Goal: Task Accomplishment & Management: Manage account settings

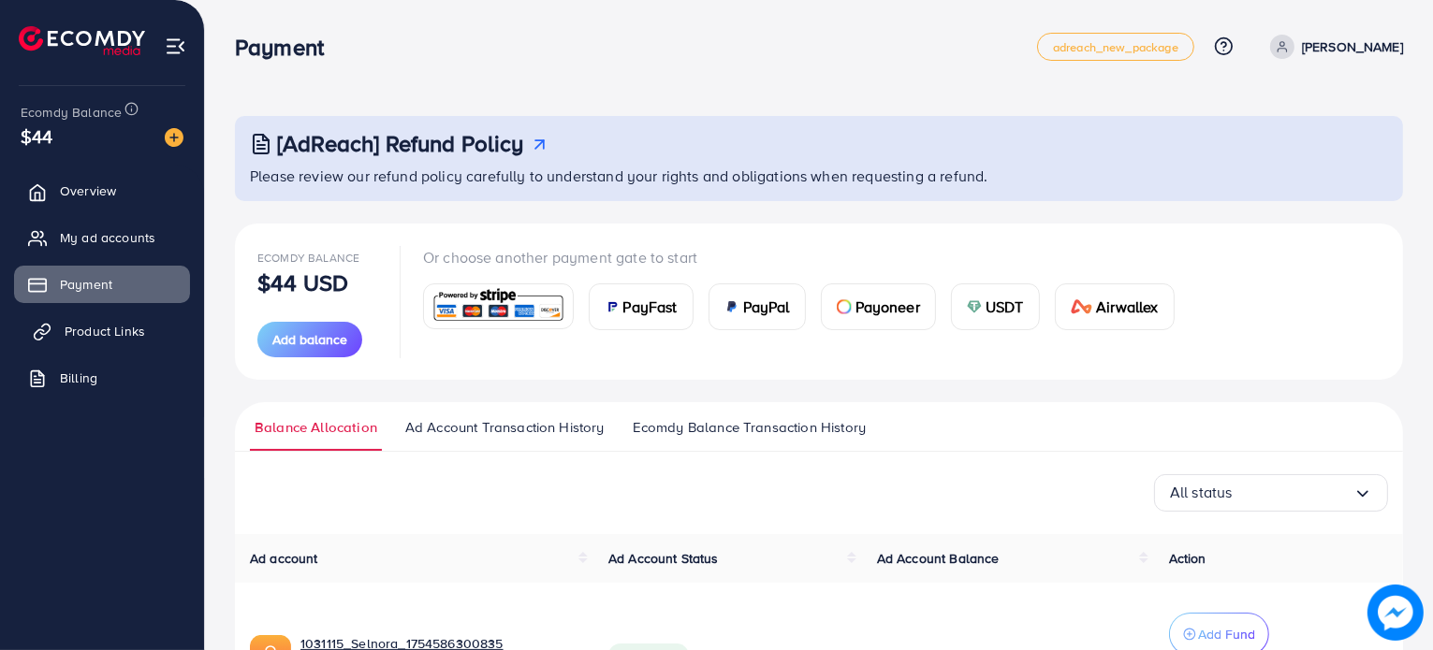
click at [141, 329] on span "Product Links" at bounding box center [105, 331] width 80 height 19
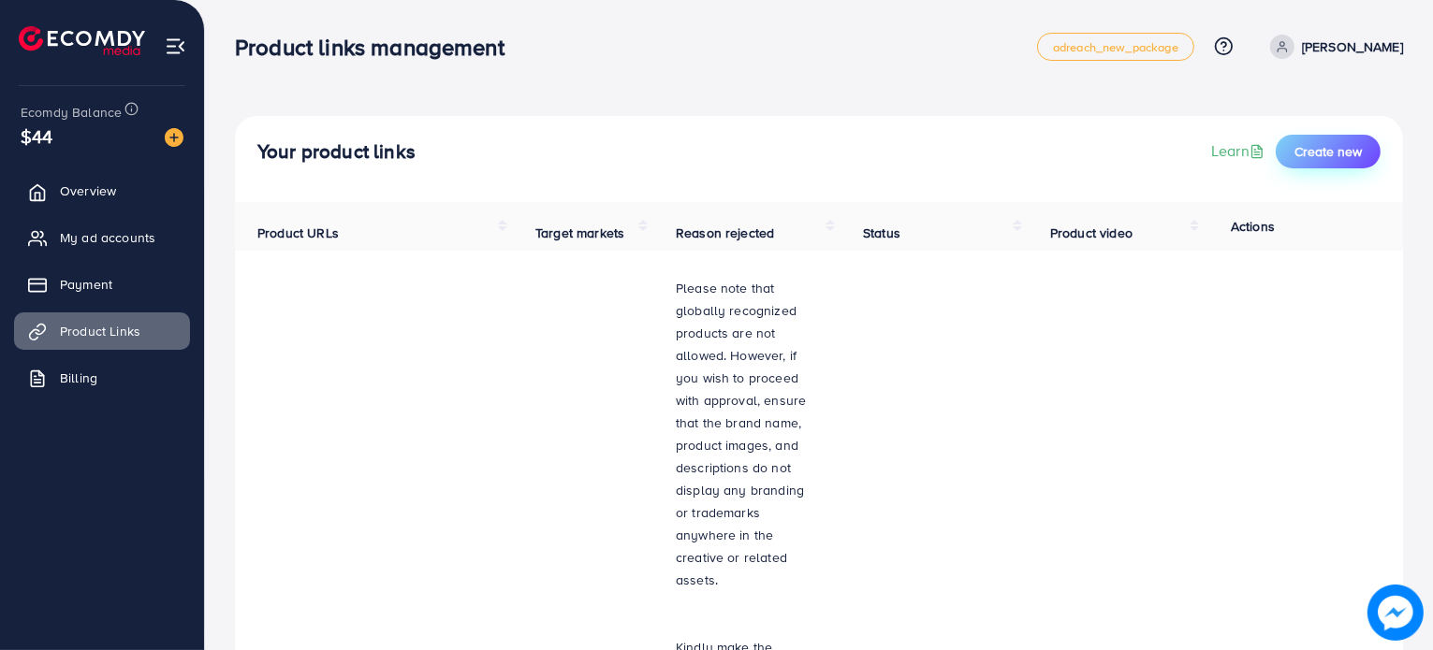
click at [1334, 145] on span "Create new" at bounding box center [1327, 151] width 67 height 19
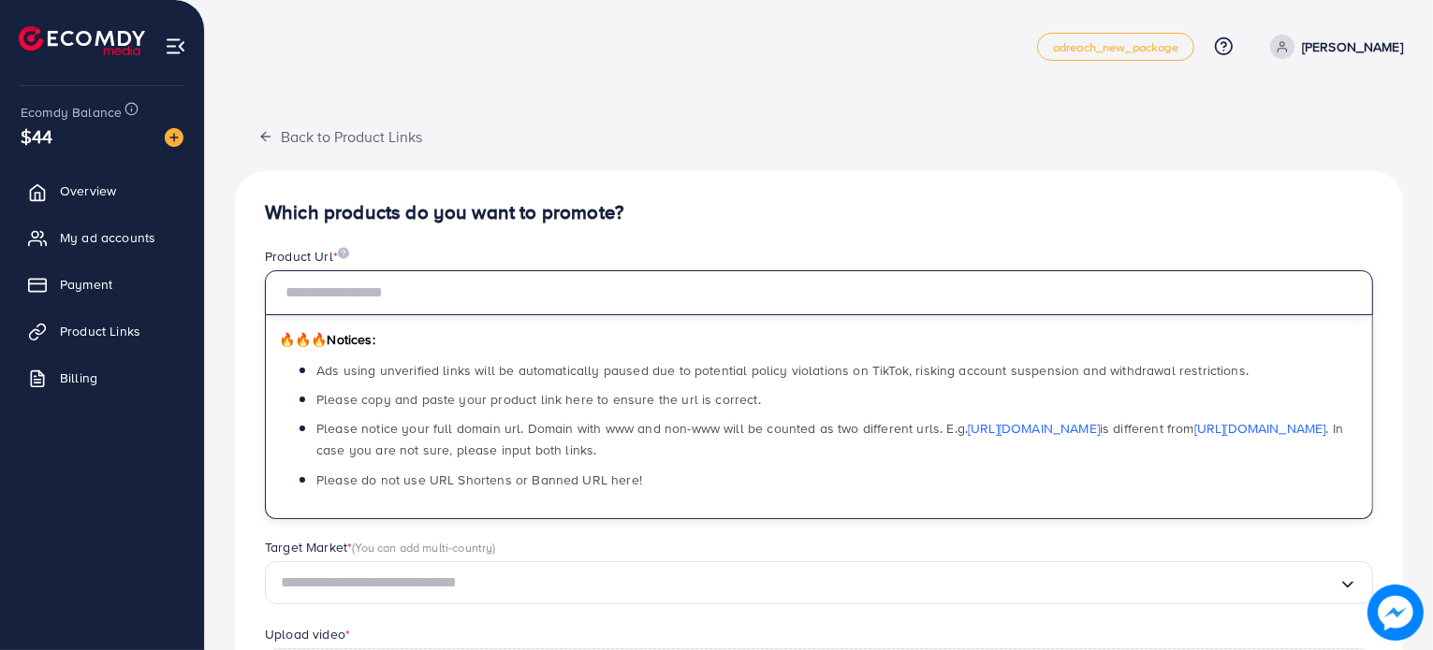
click at [479, 292] on input "text" at bounding box center [819, 292] width 1108 height 45
paste input "**********"
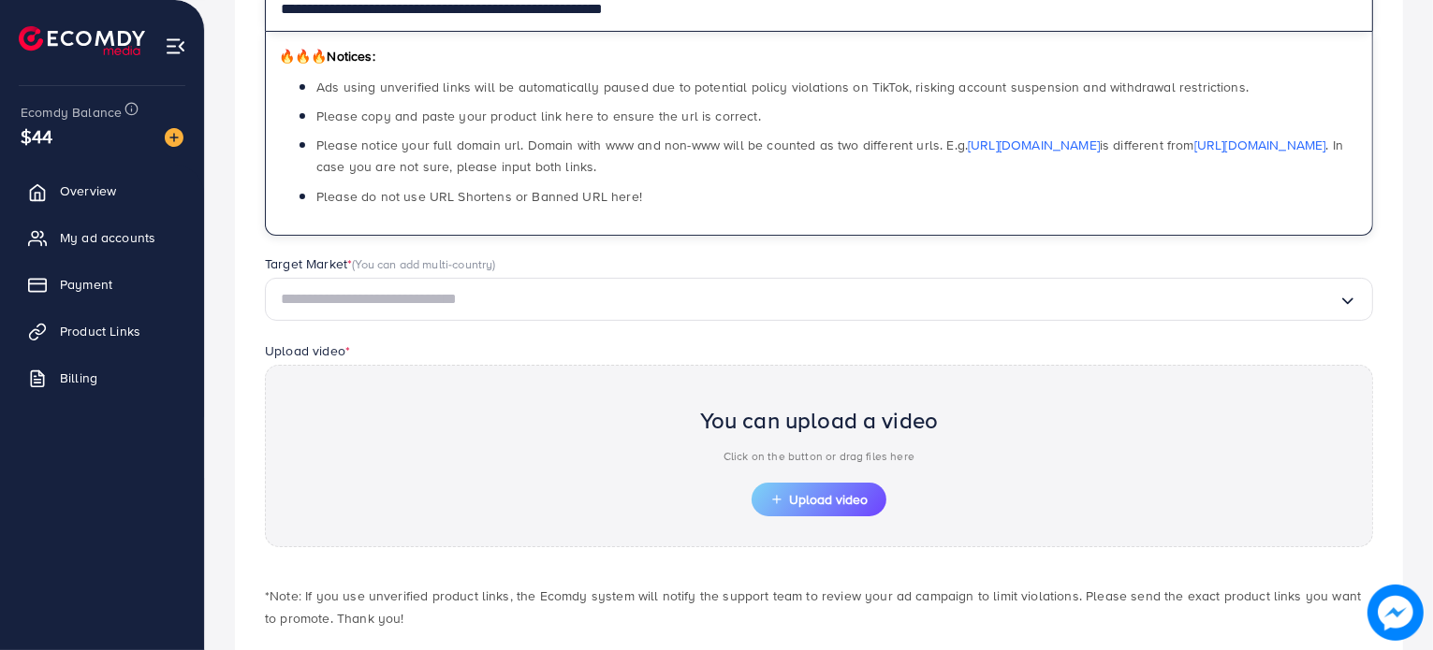
scroll to position [286, 0]
type input "**********"
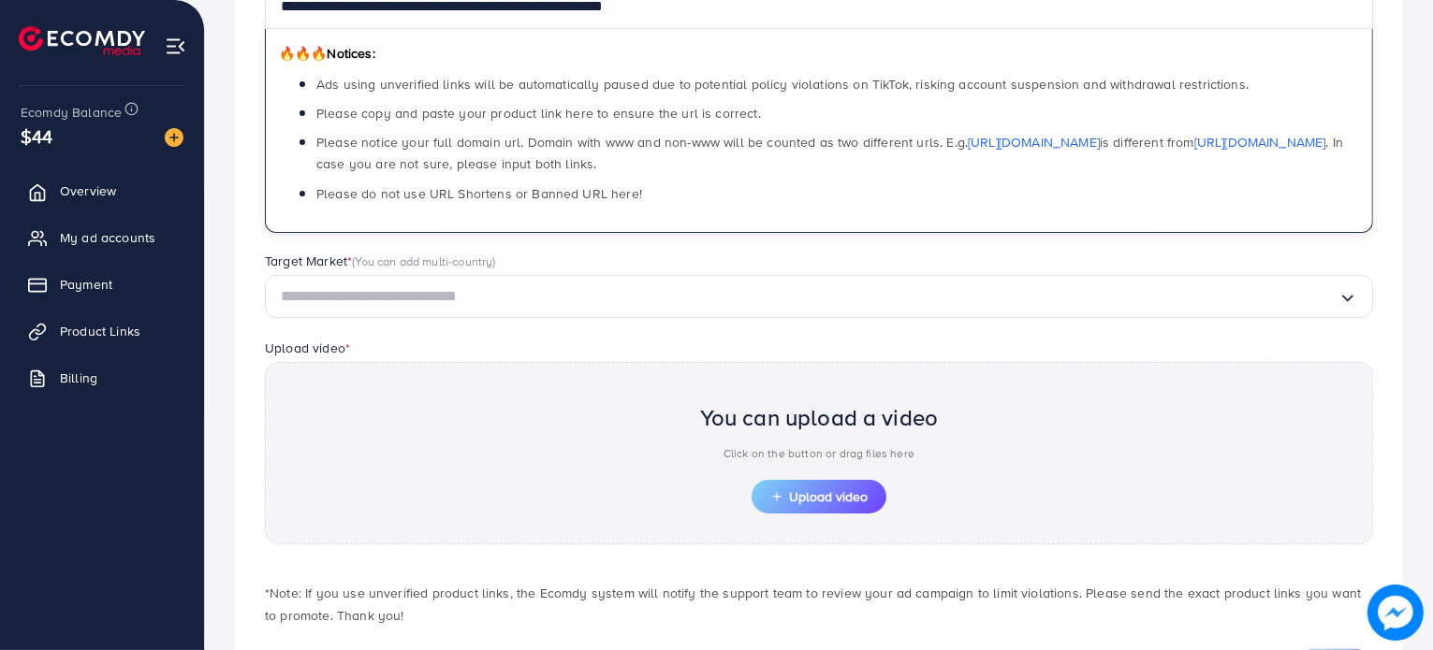
click at [532, 296] on input "Search for option" at bounding box center [810, 297] width 1058 height 29
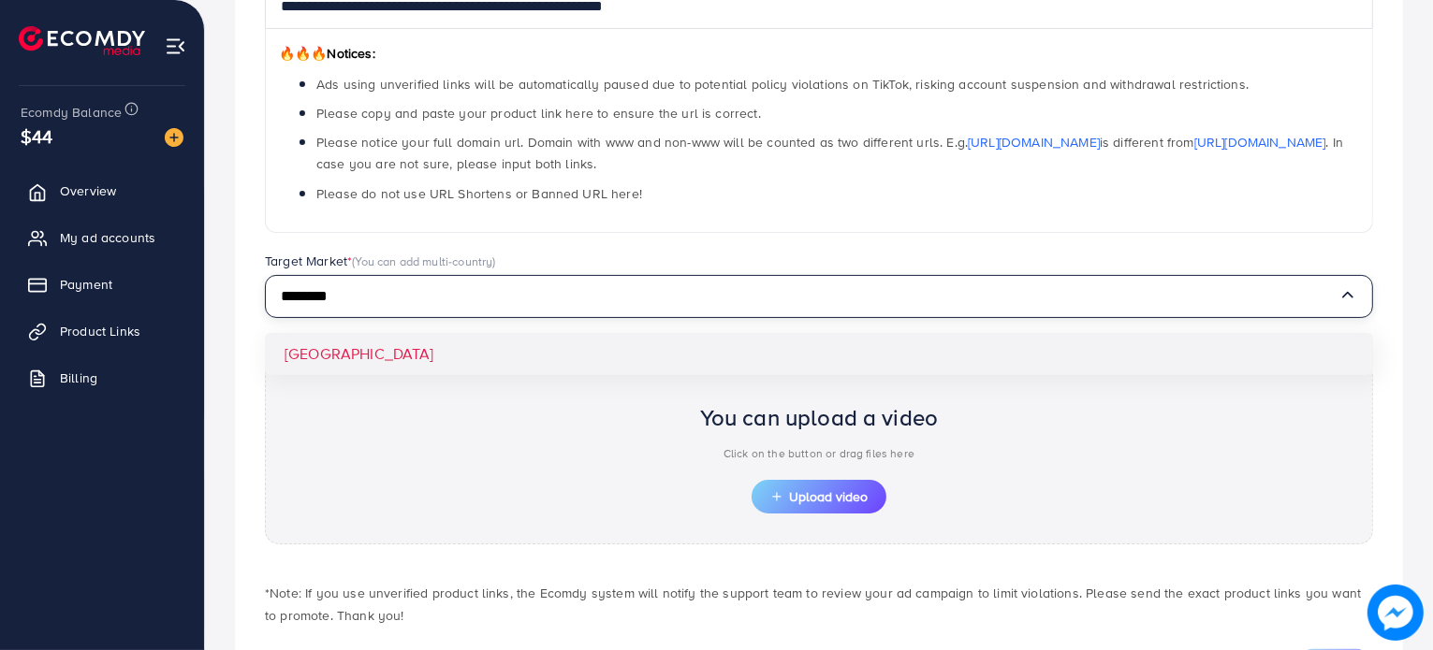
type input "********"
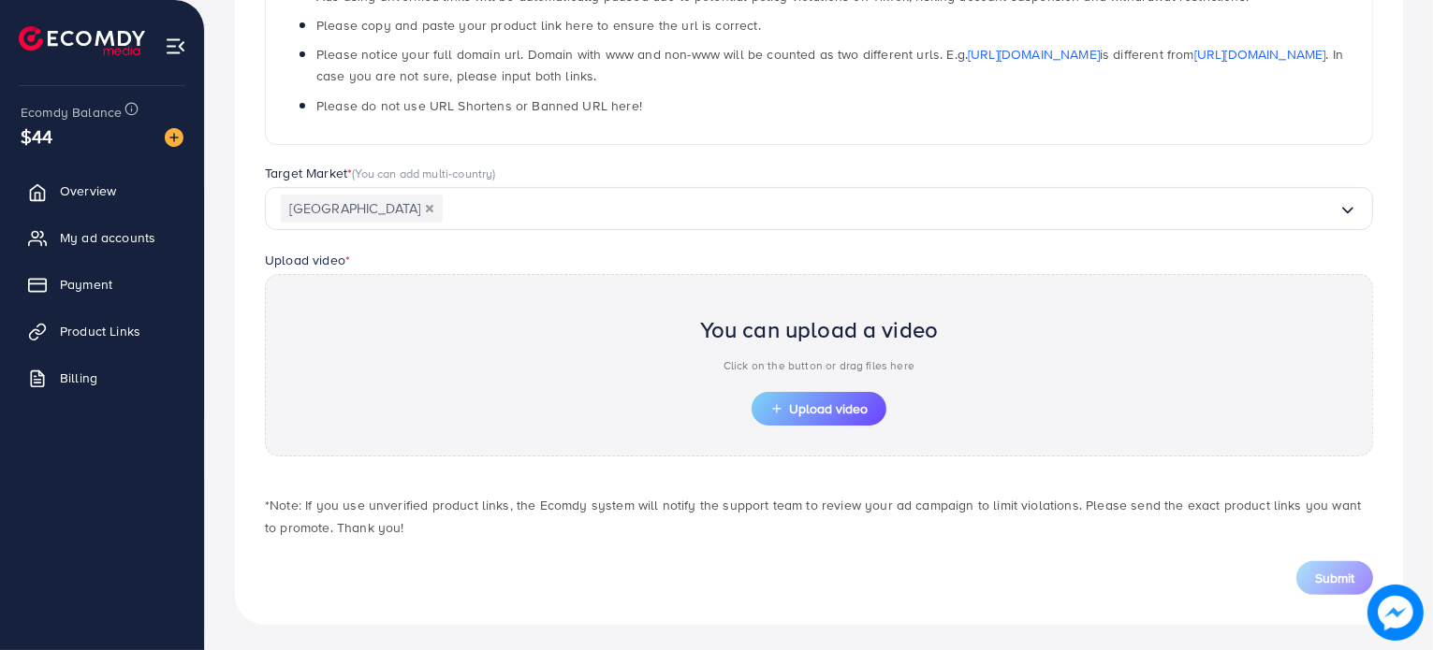
scroll to position [378, 0]
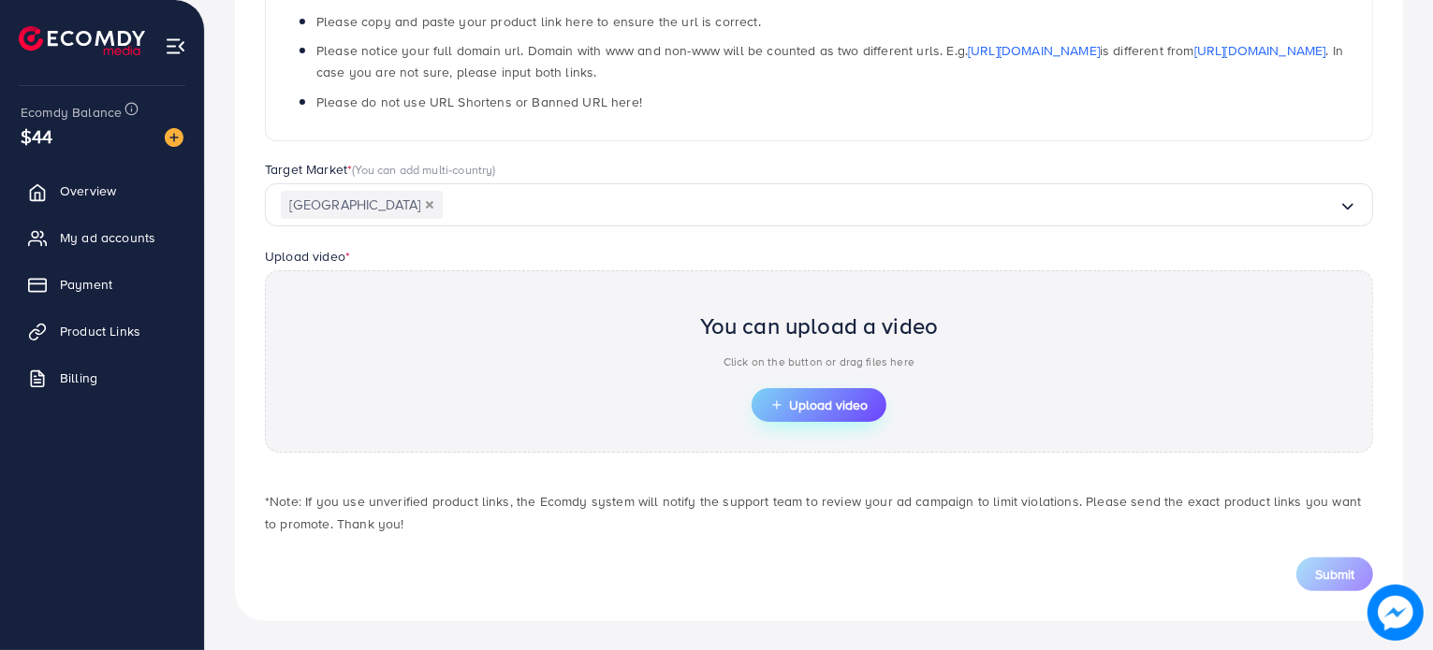
click at [777, 402] on icon "button" at bounding box center [776, 405] width 13 height 13
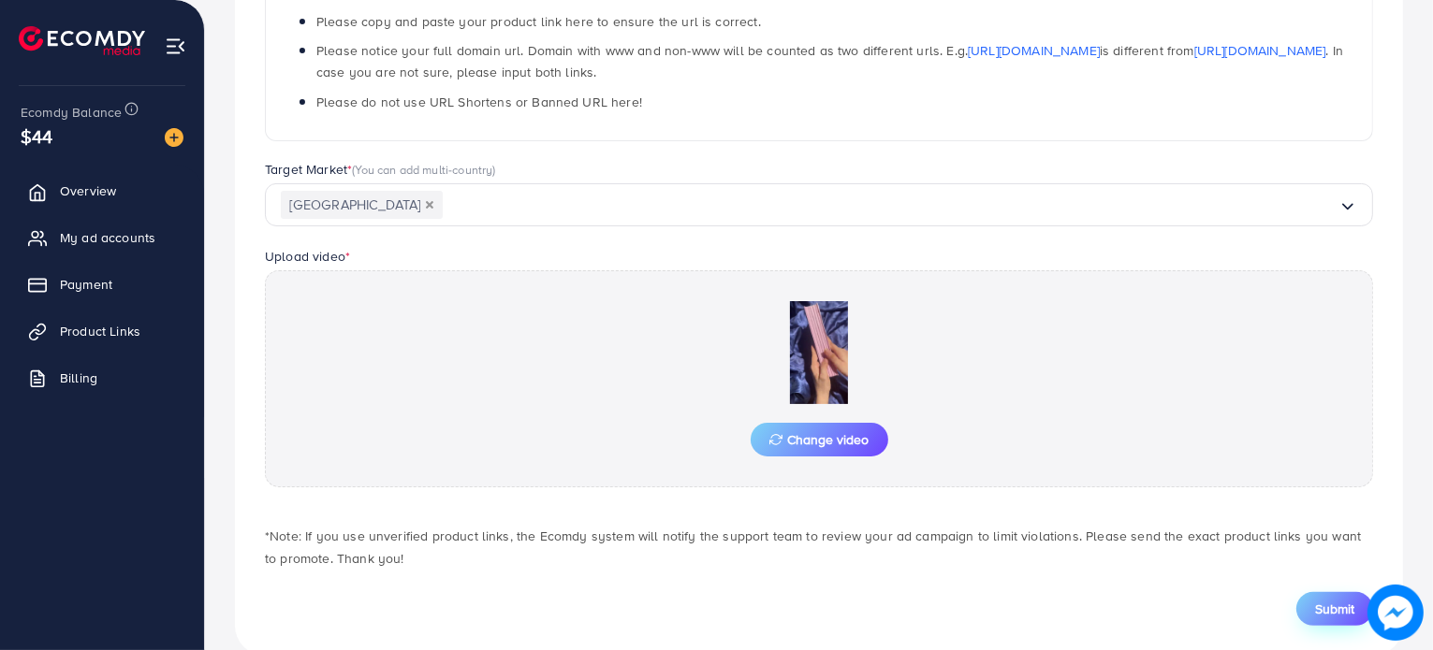
click at [1318, 595] on button "Submit" at bounding box center [1334, 609] width 77 height 34
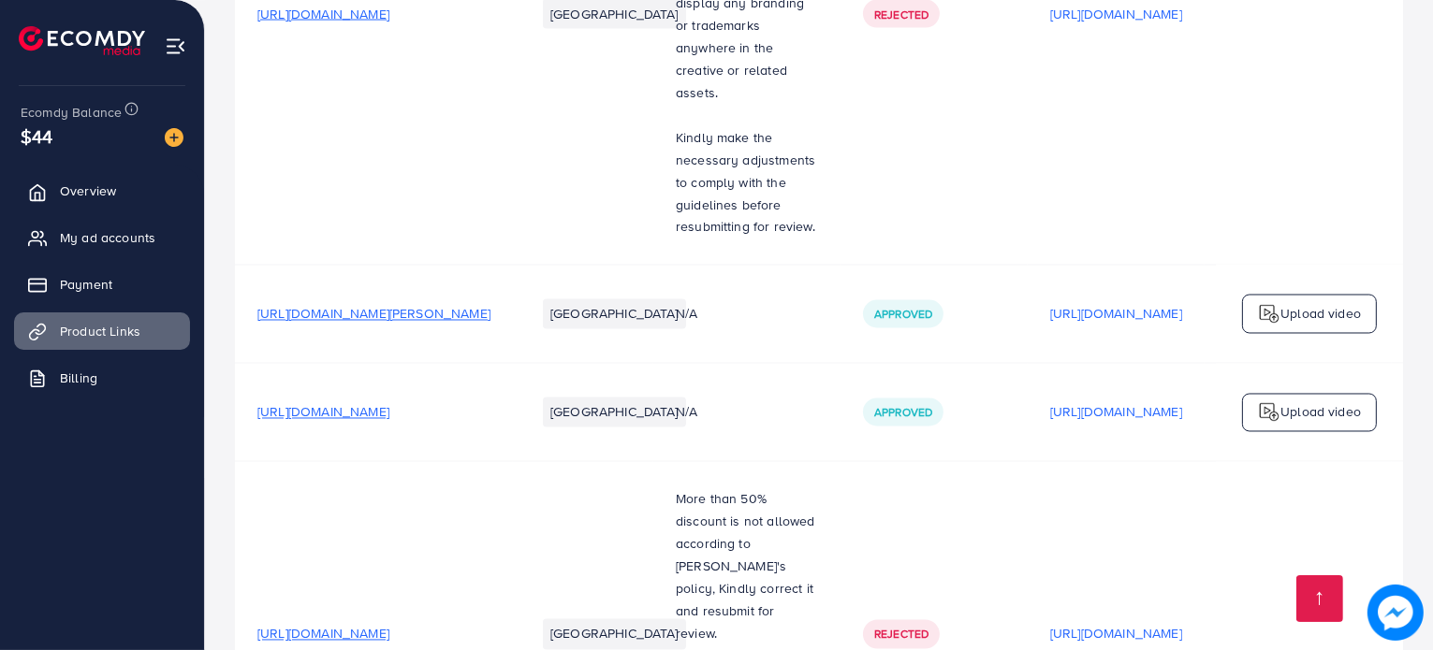
scroll to position [3496, 0]
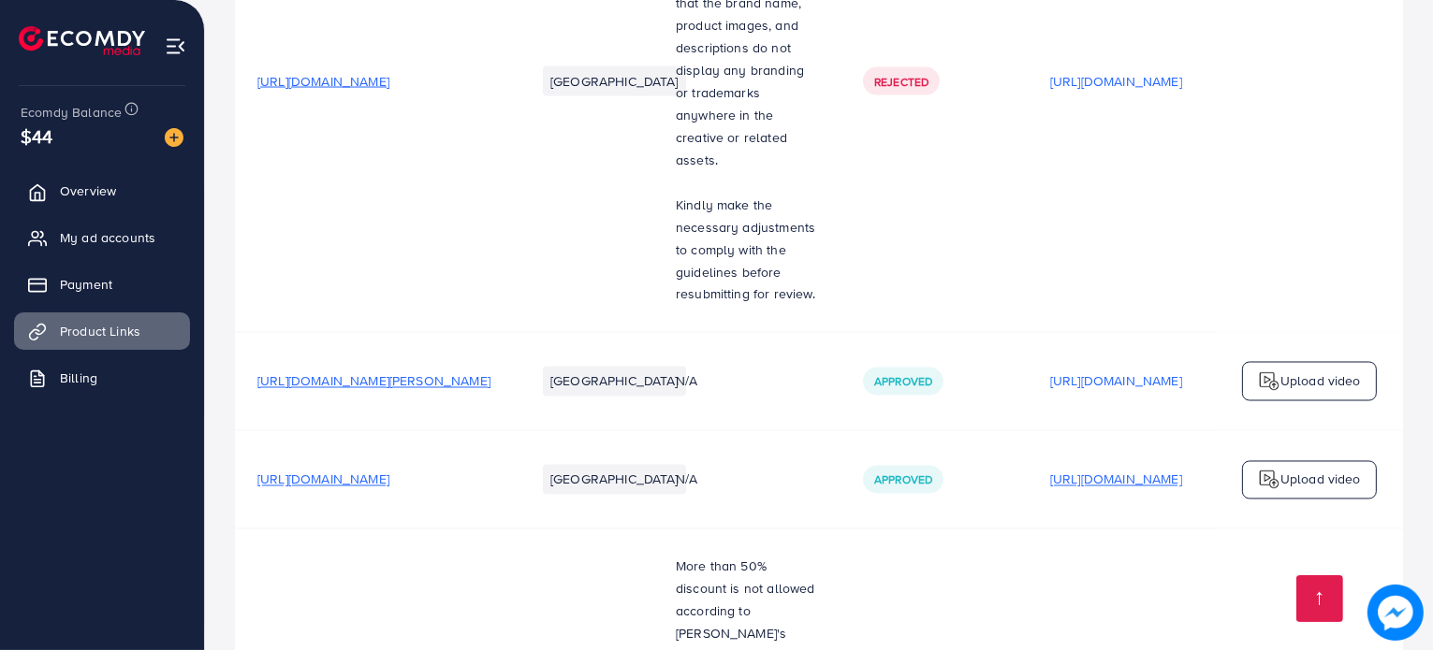
click at [971, 469] on p "[URL][DOMAIN_NAME]" at bounding box center [1116, 480] width 132 height 22
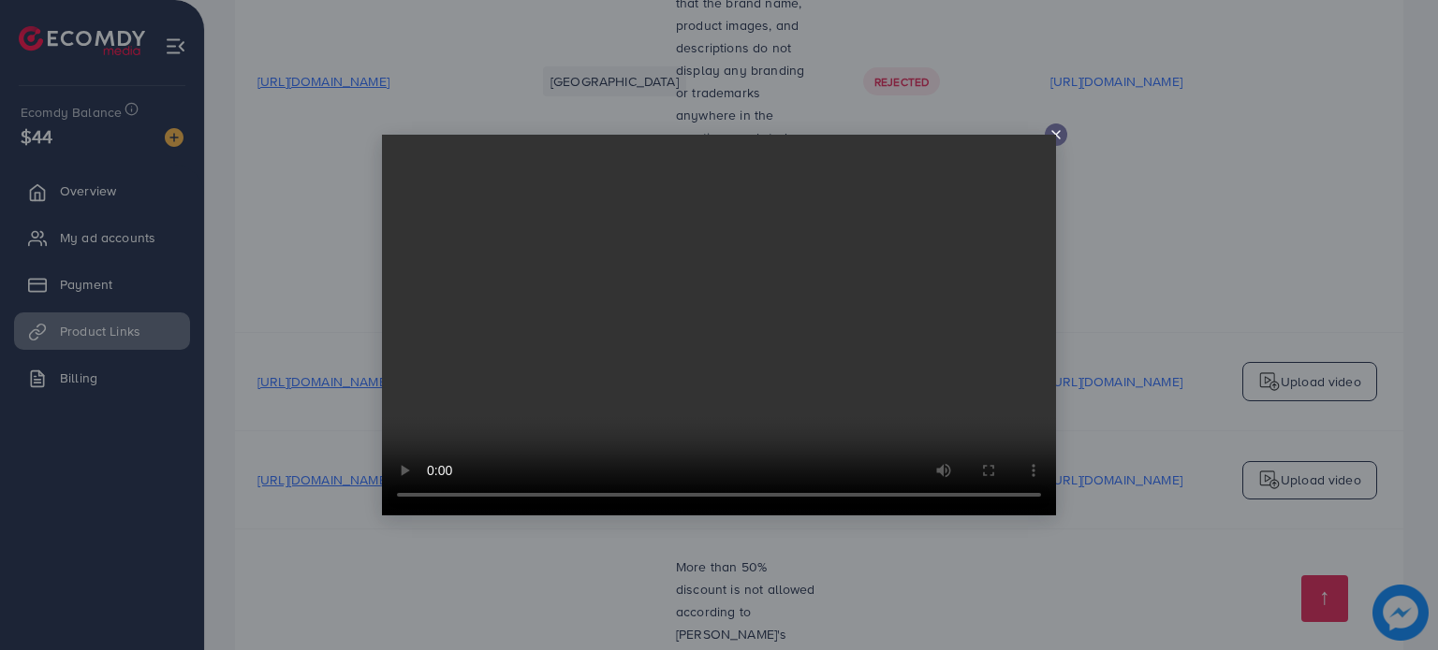
click at [971, 140] on icon at bounding box center [1055, 134] width 15 height 15
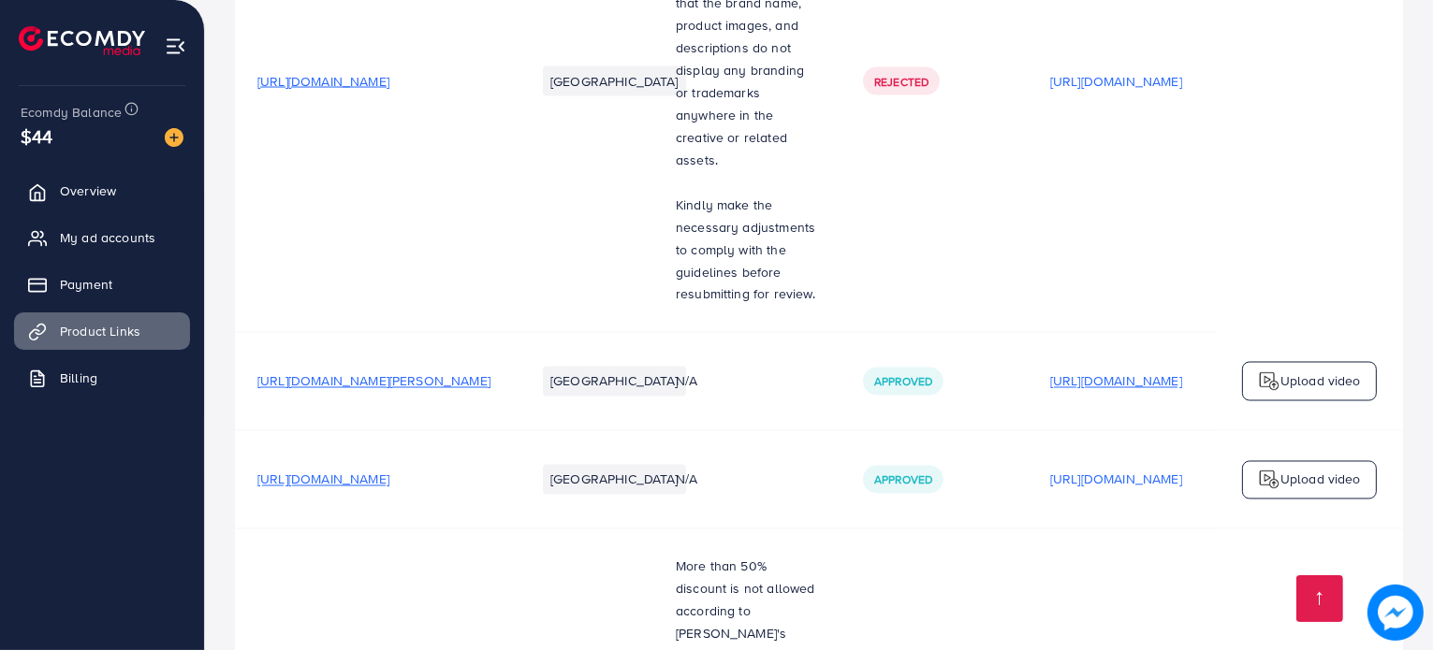
click at [971, 371] on p "[URL][DOMAIN_NAME]" at bounding box center [1116, 382] width 132 height 22
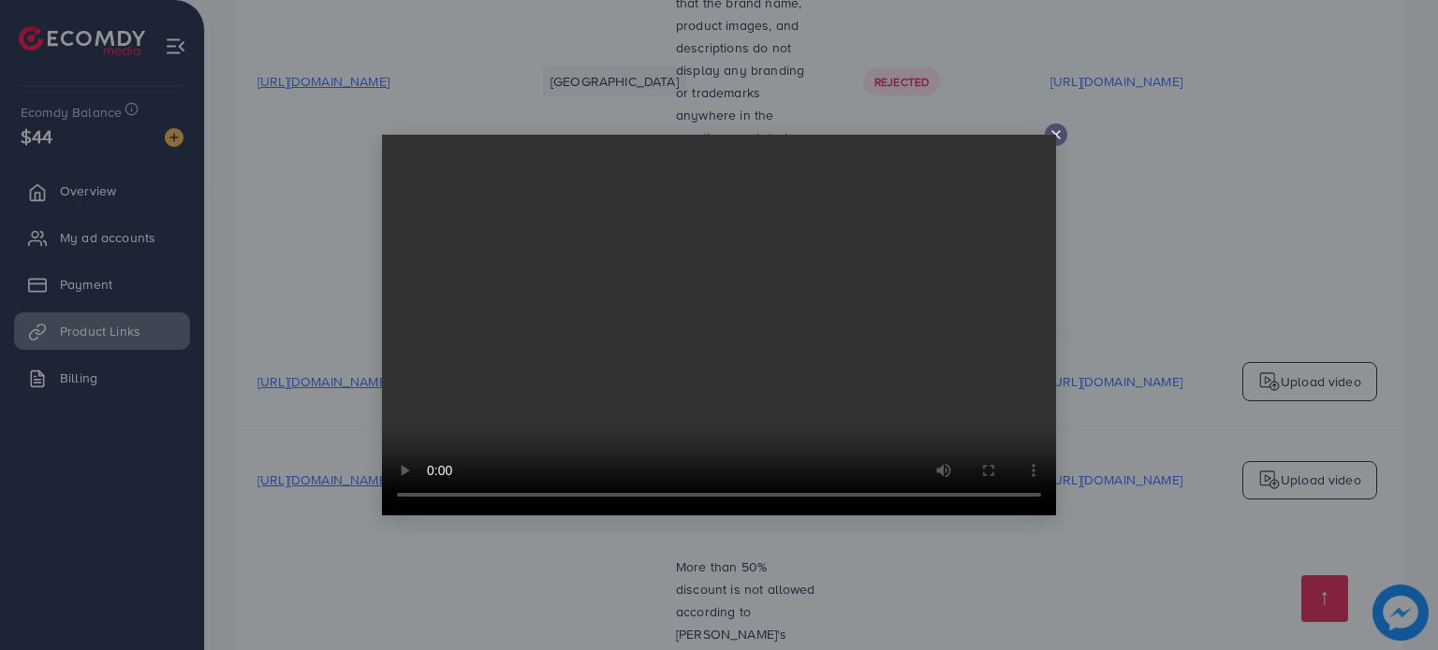
click at [971, 136] on line at bounding box center [1055, 134] width 7 height 7
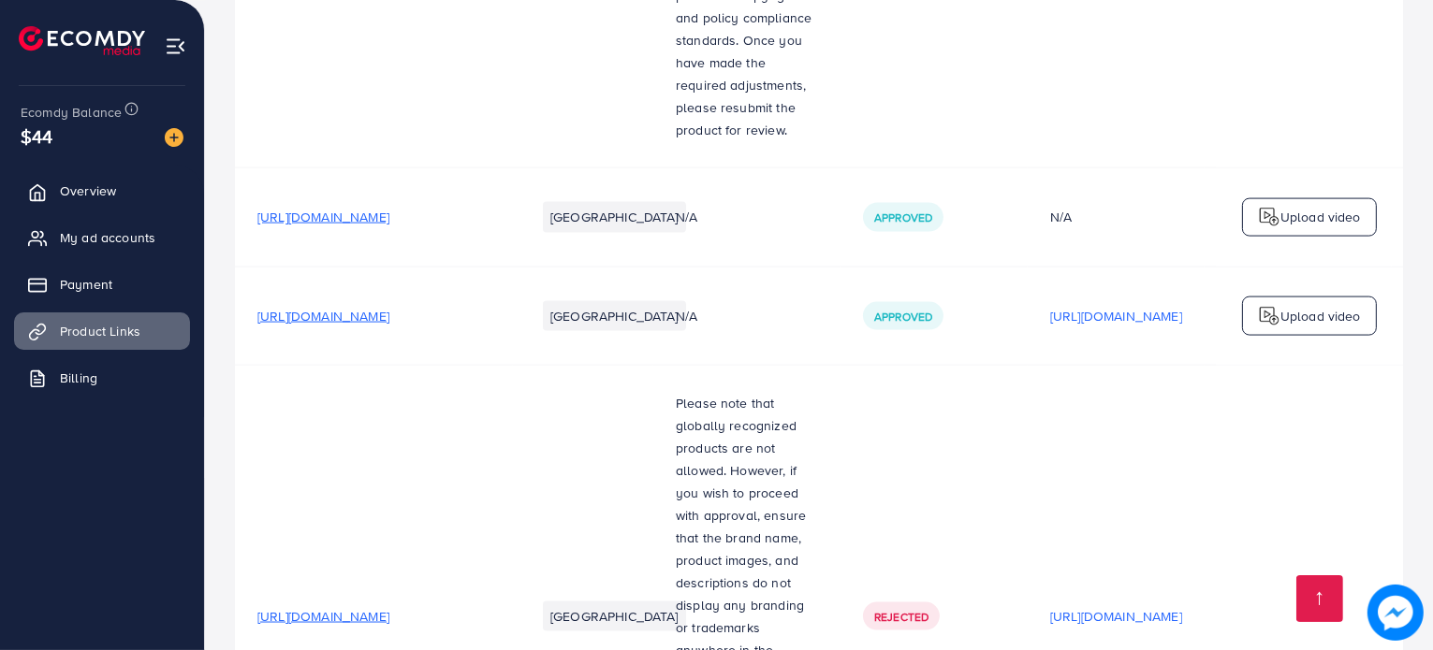
scroll to position [2921, 0]
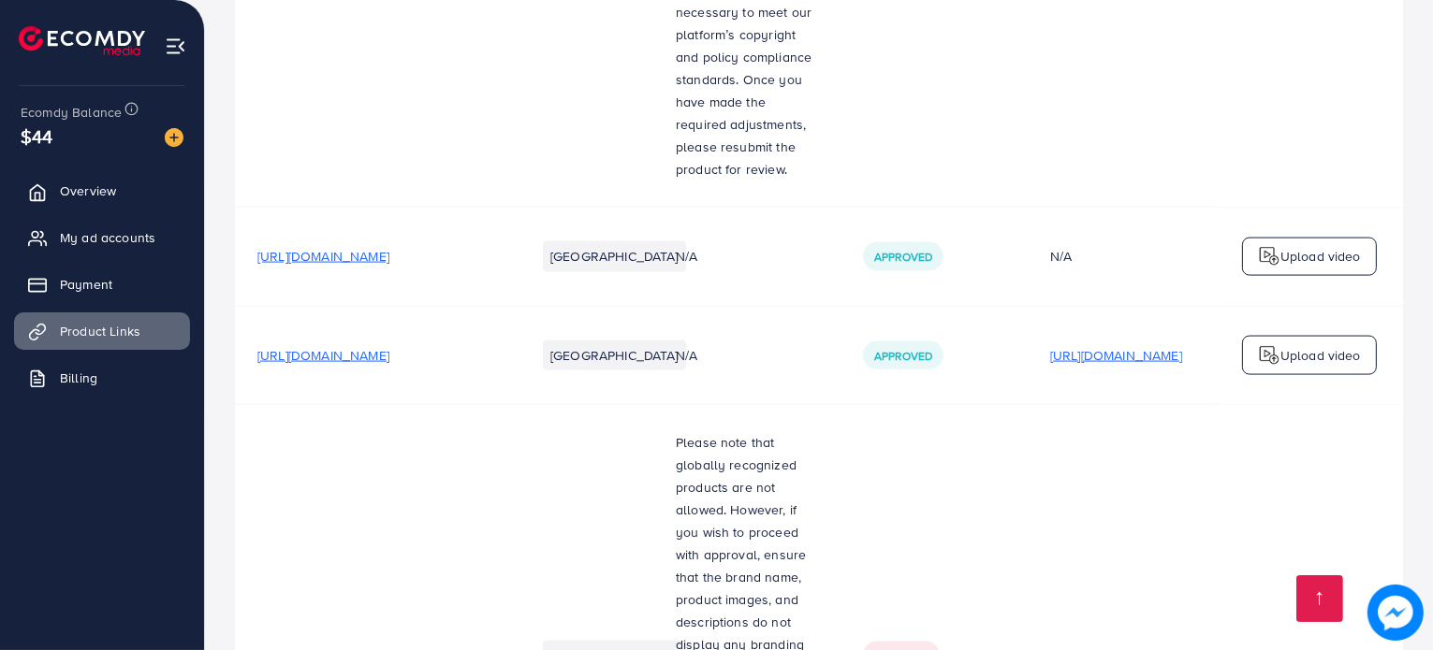
click at [971, 344] on p "[URL][DOMAIN_NAME]" at bounding box center [1116, 355] width 132 height 22
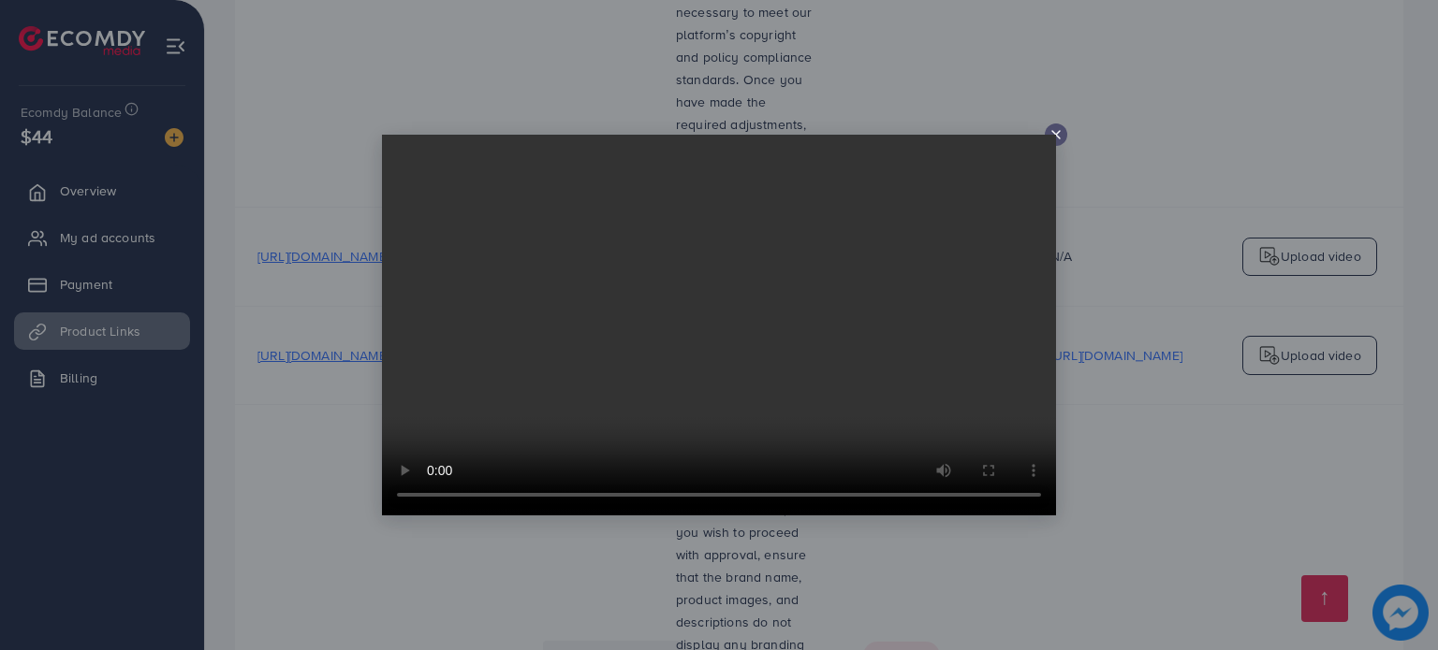
click at [971, 138] on line at bounding box center [1055, 134] width 7 height 7
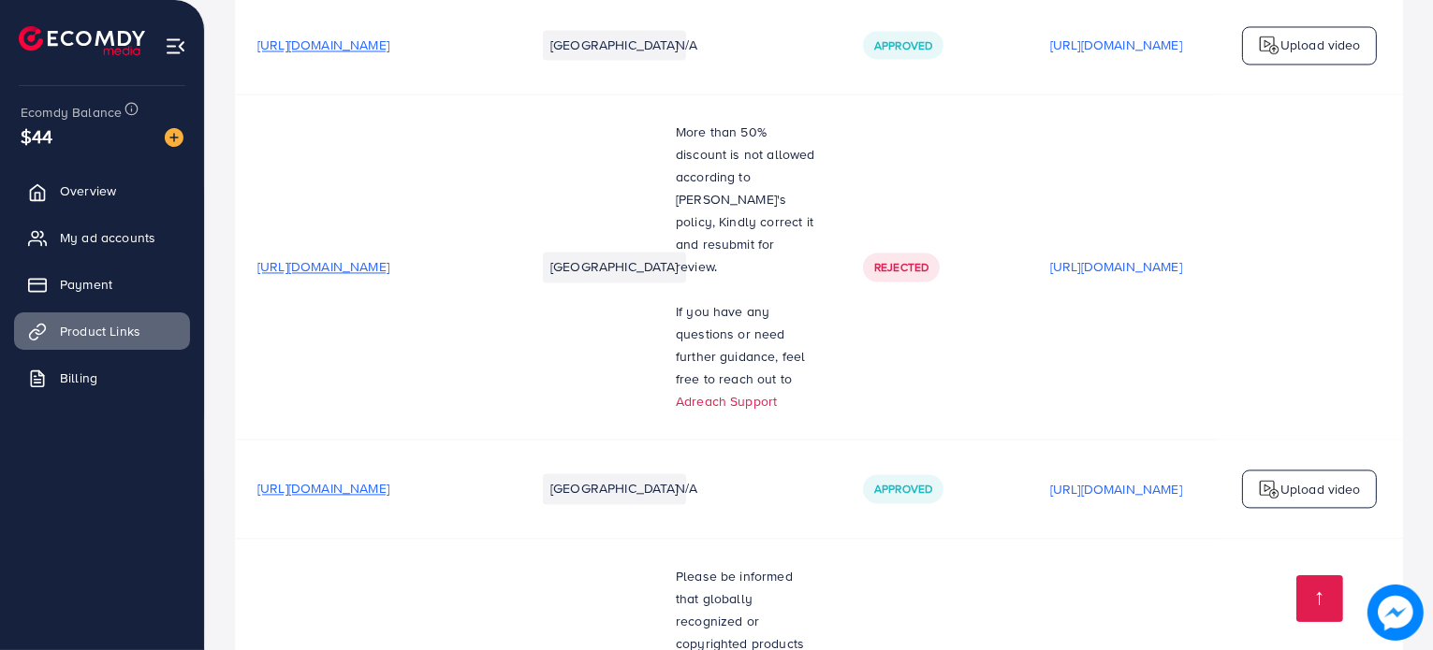
scroll to position [3933, 0]
click at [971, 474] on div "[URL][DOMAIN_NAME]" at bounding box center [1116, 488] width 132 height 28
click at [971, 476] on p "[URL][DOMAIN_NAME]" at bounding box center [1116, 487] width 132 height 22
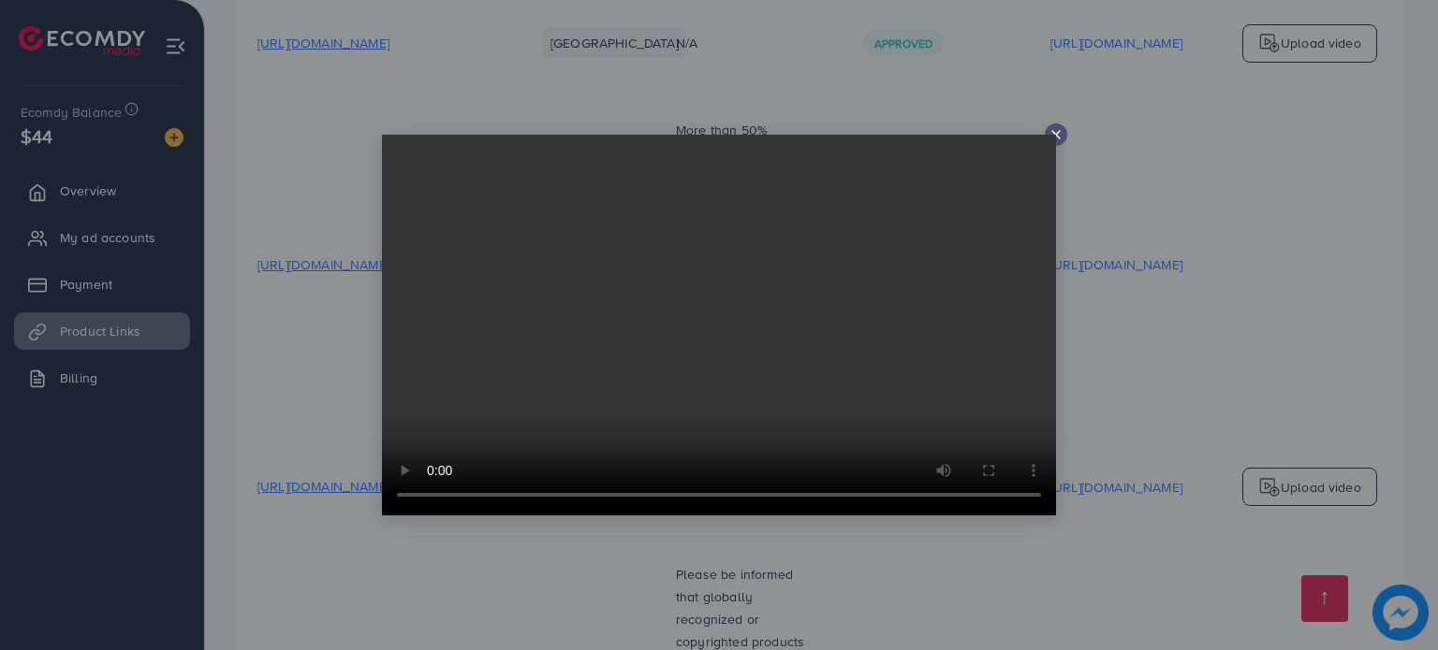
click at [971, 131] on icon at bounding box center [1055, 134] width 15 height 15
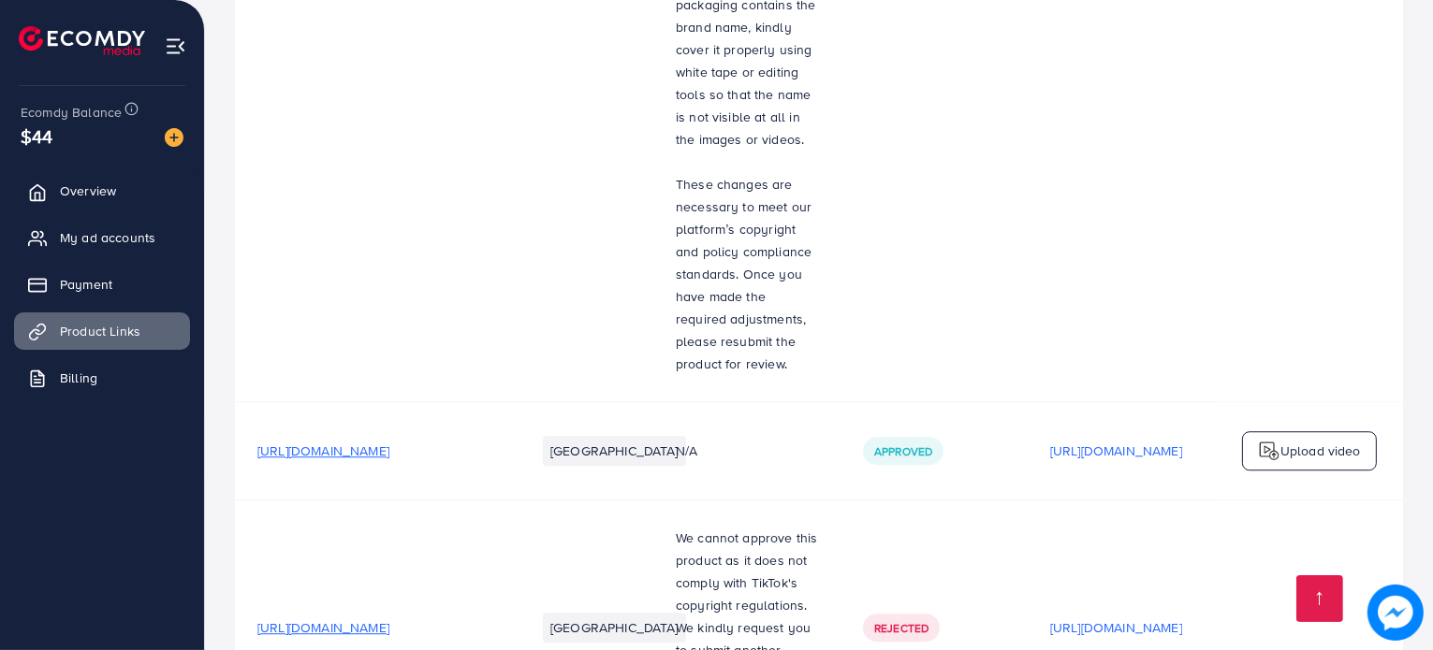
scroll to position [5196, 0]
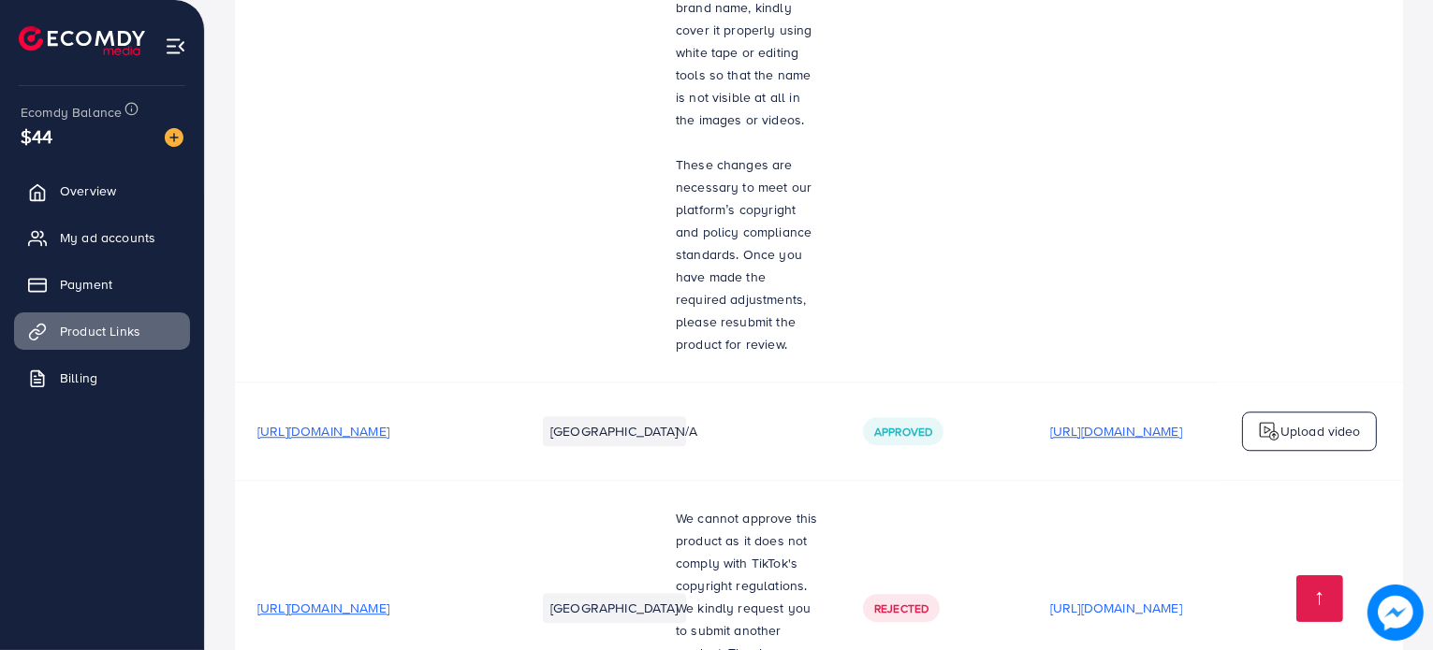
click at [971, 420] on p "[URL][DOMAIN_NAME]" at bounding box center [1116, 431] width 132 height 22
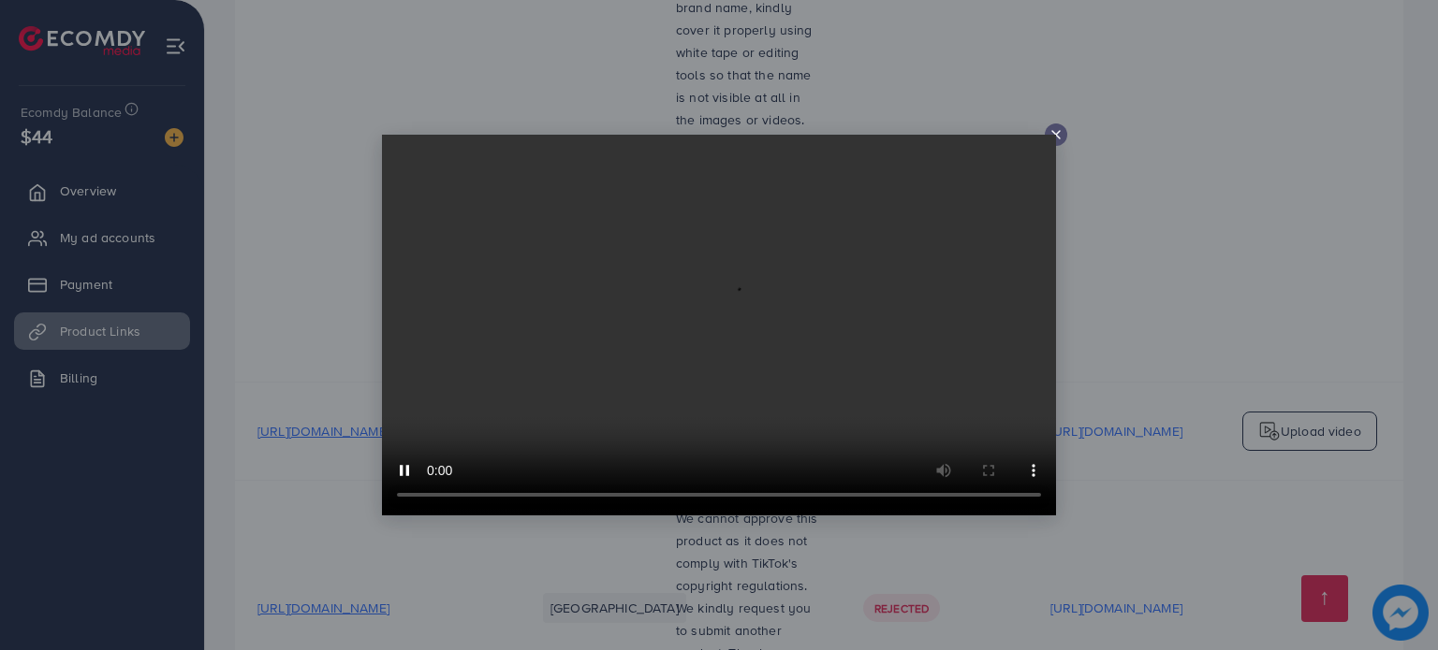
click at [971, 130] on icon at bounding box center [1055, 134] width 15 height 15
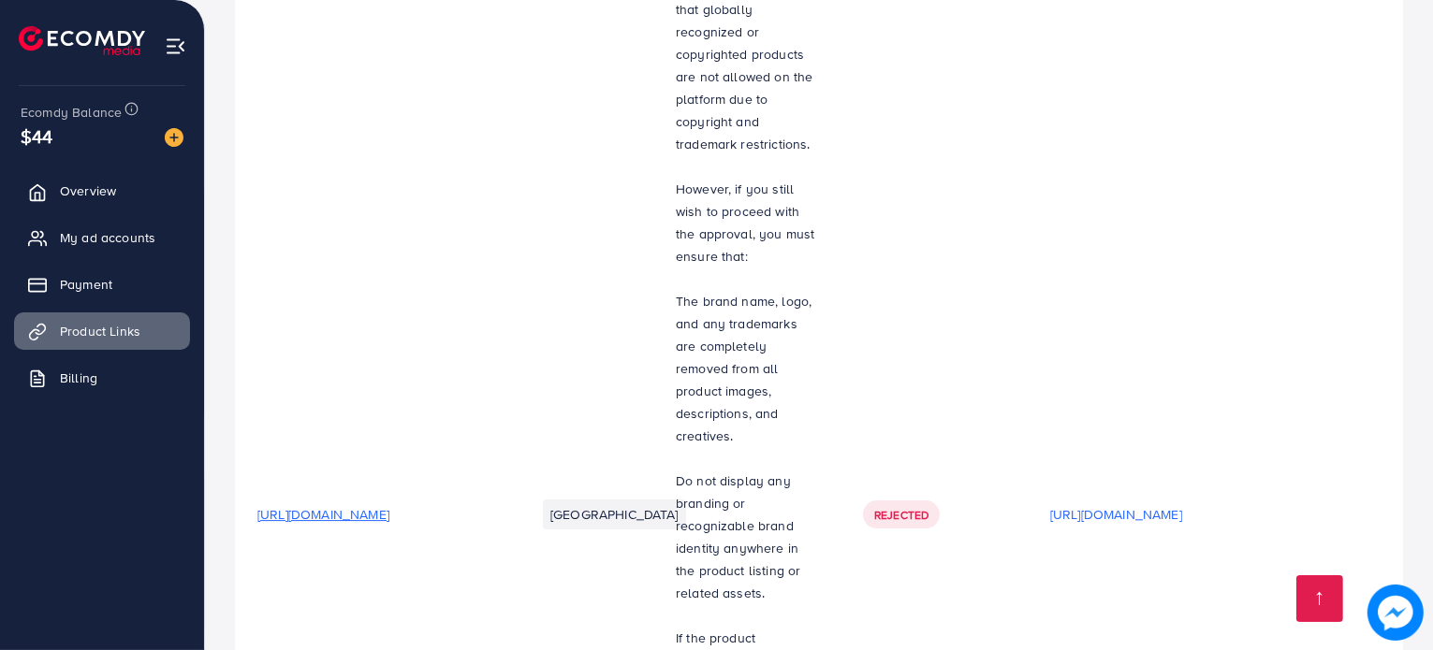
scroll to position [6219, 0]
click at [971, 502] on p "[URL][DOMAIN_NAME]" at bounding box center [1116, 513] width 132 height 22
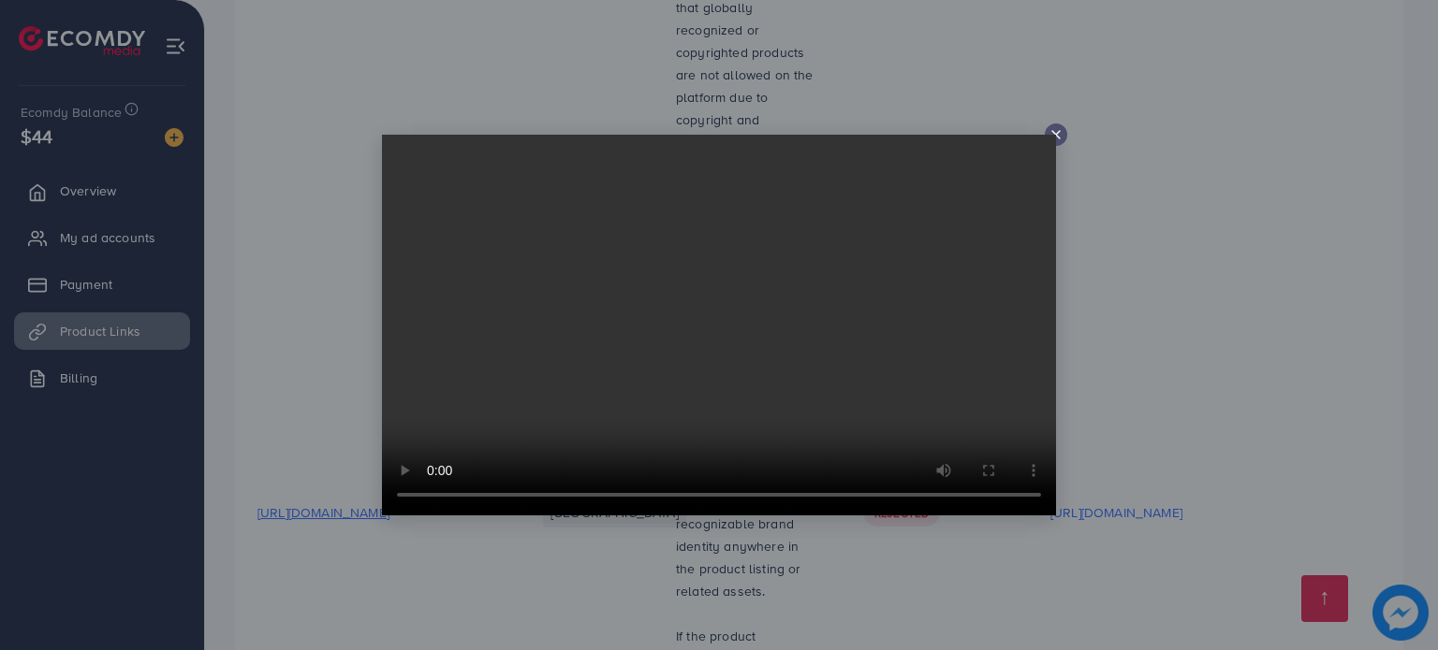
click at [971, 135] on video at bounding box center [719, 325] width 674 height 381
click at [971, 134] on icon at bounding box center [1055, 134] width 15 height 15
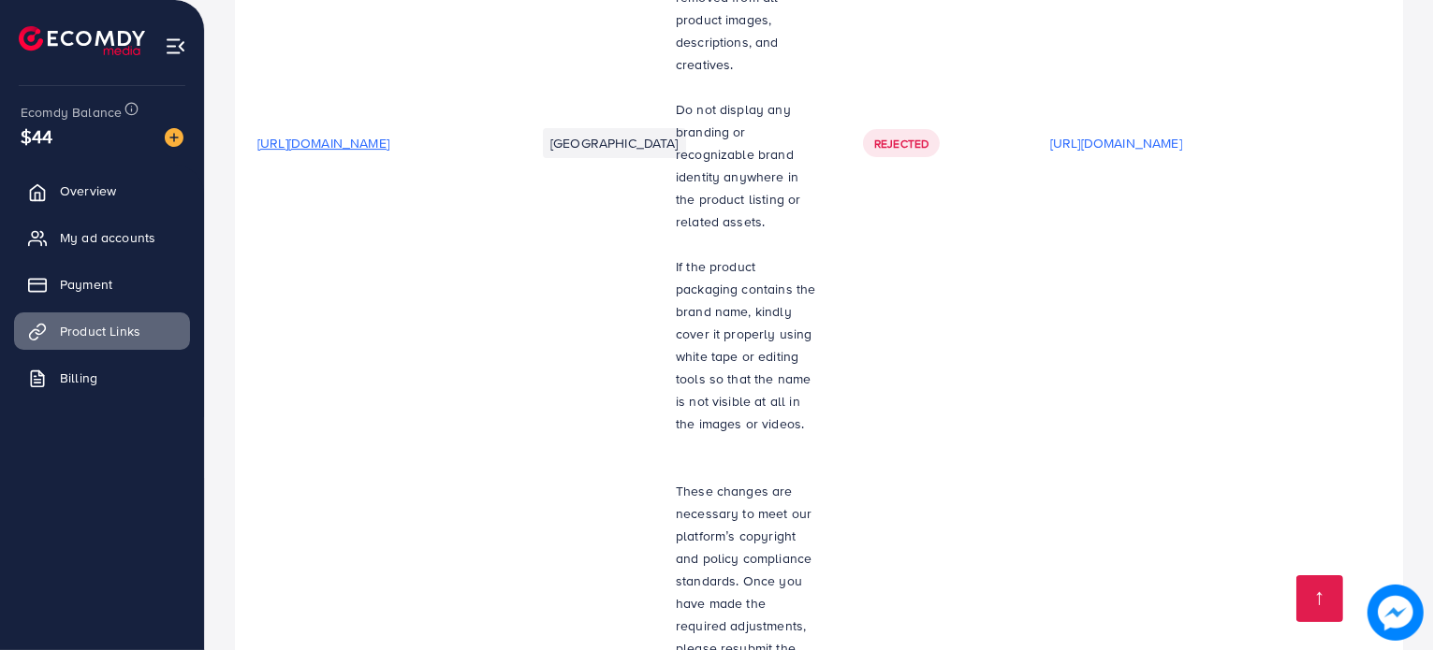
scroll to position [6599, 0]
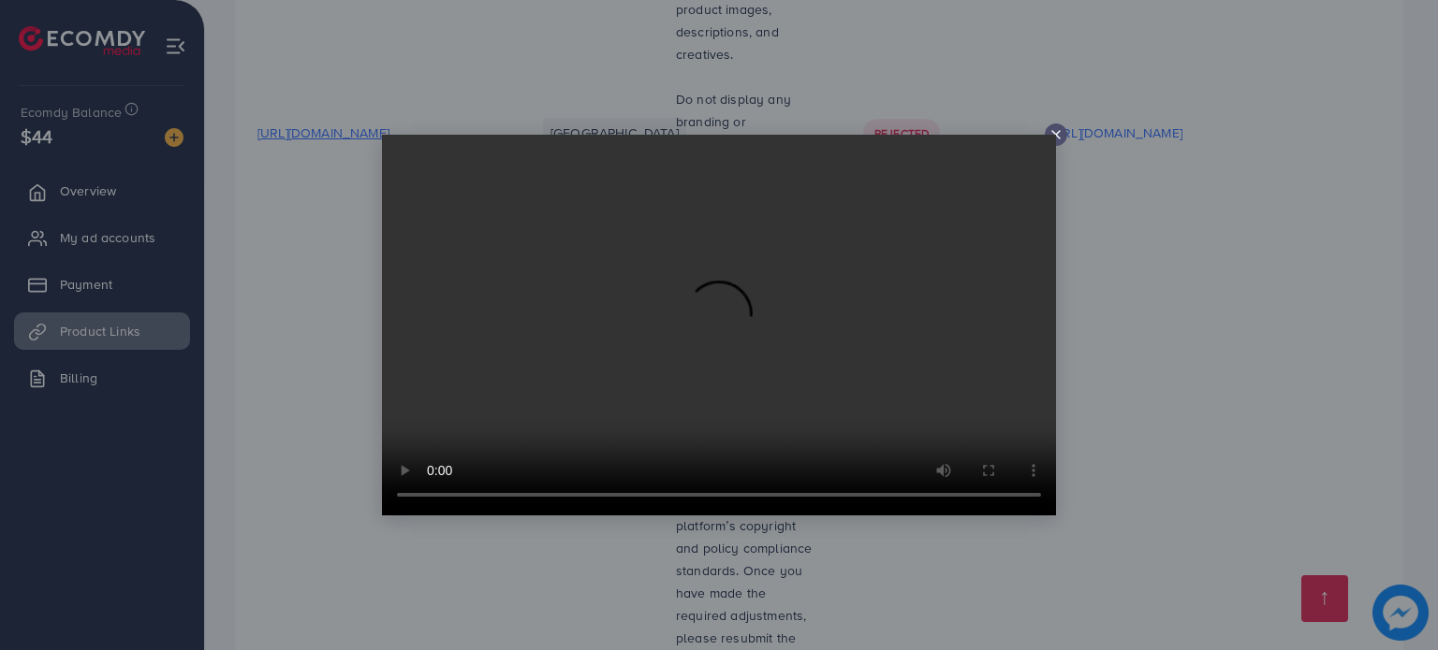
click at [971, 414] on div at bounding box center [719, 325] width 1438 height 650
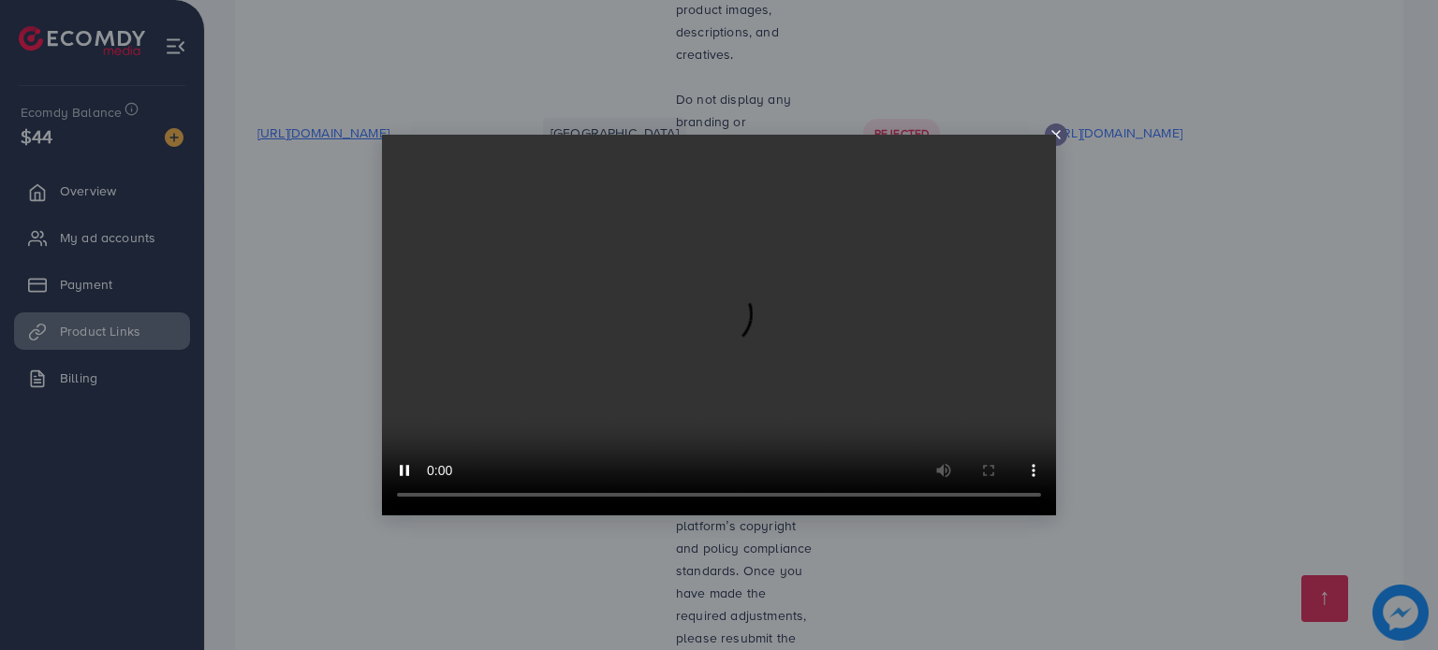
click at [971, 128] on icon at bounding box center [1055, 134] width 15 height 15
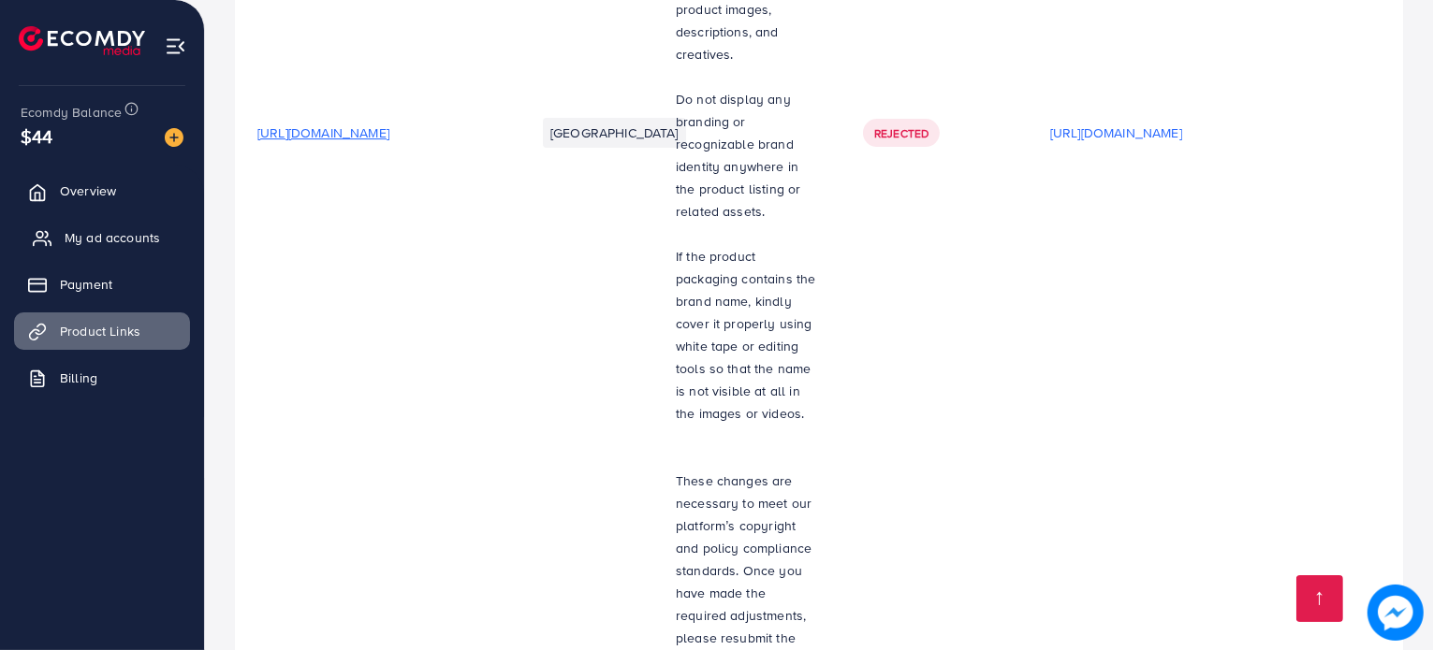
click at [118, 239] on span "My ad accounts" at bounding box center [112, 237] width 95 height 19
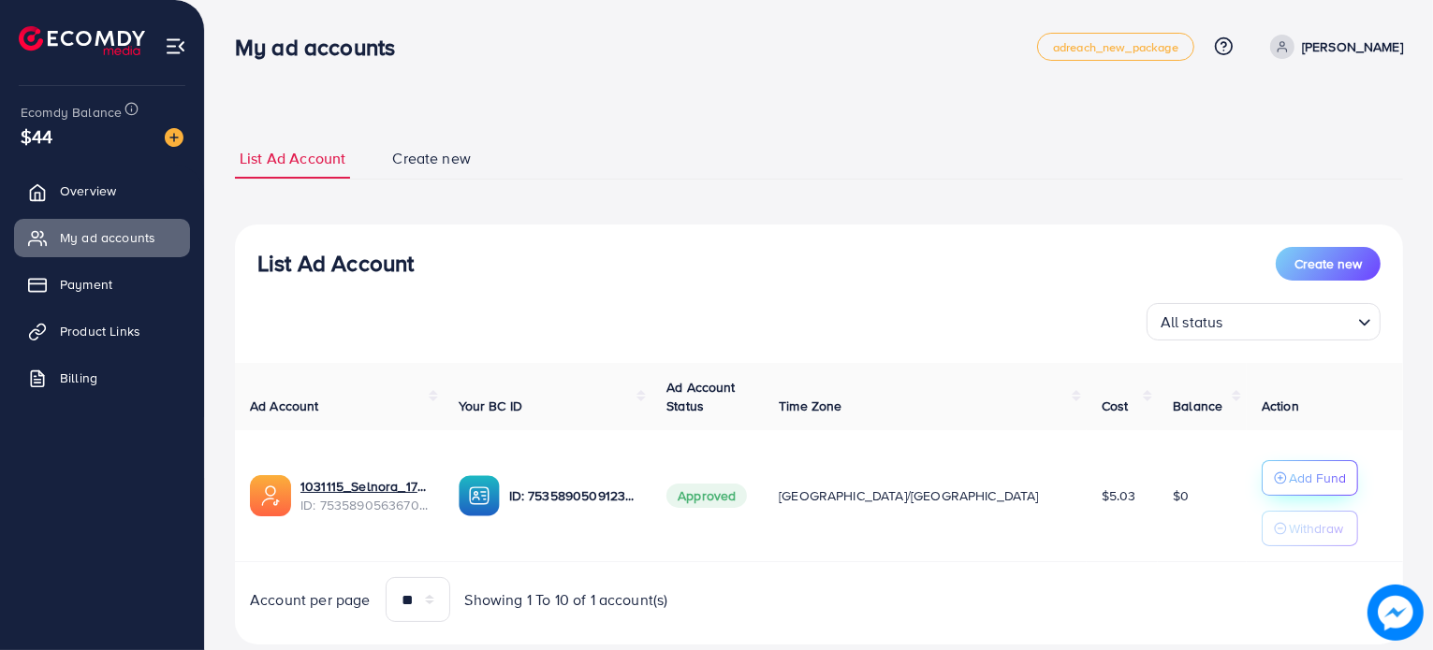
click at [971, 490] on button "Add Fund" at bounding box center [1310, 478] width 96 height 36
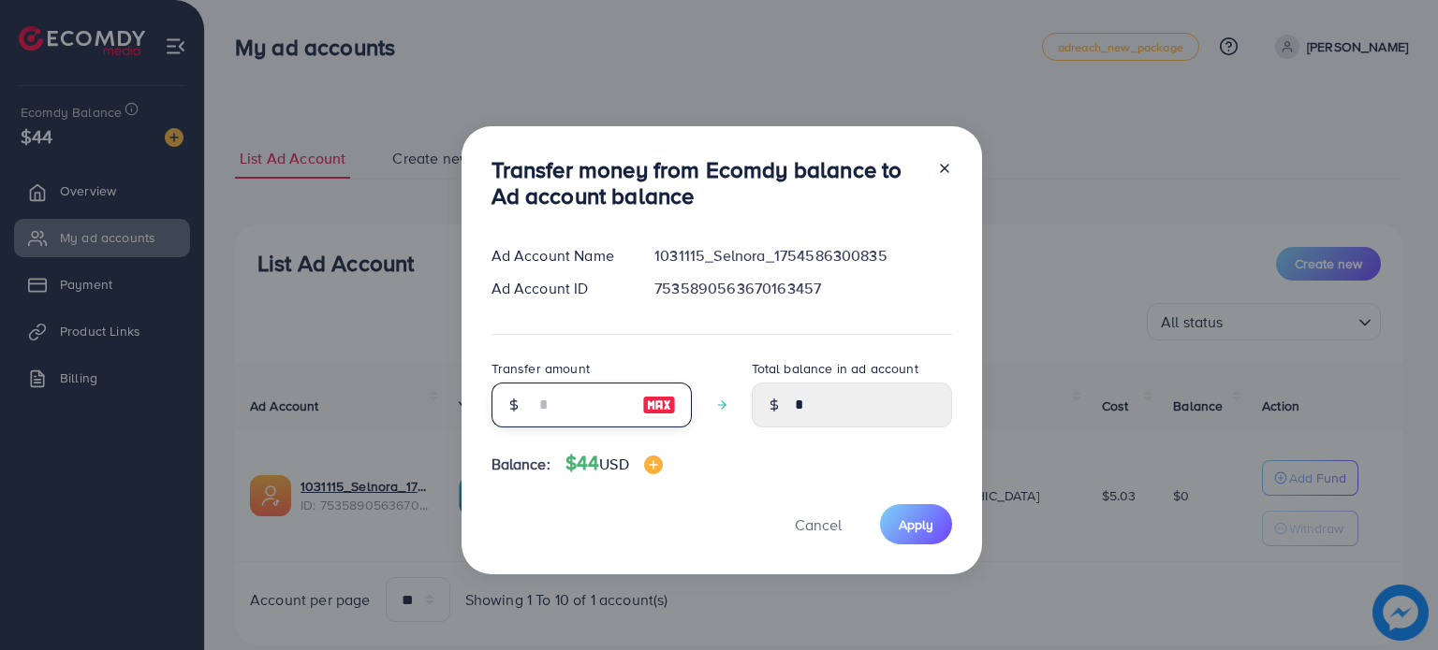
click at [581, 403] on input "number" at bounding box center [581, 405] width 94 height 45
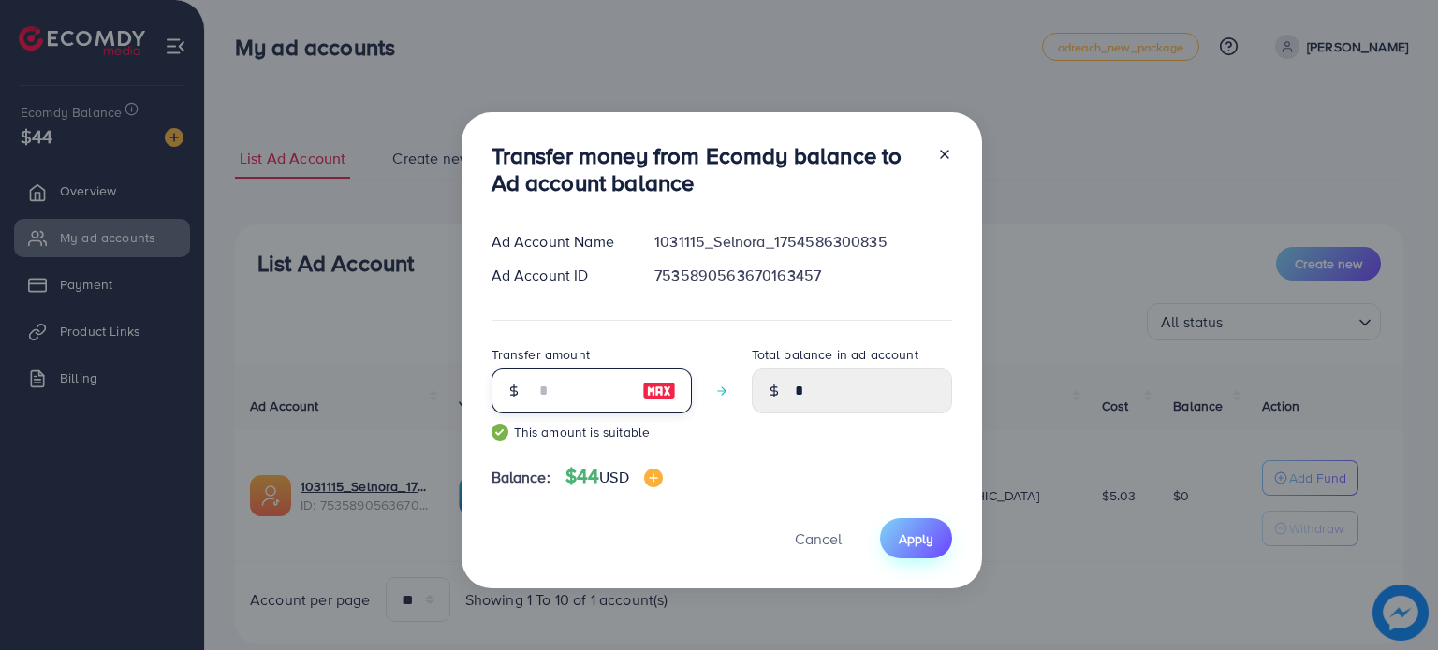
type input "**"
click at [918, 531] on span "Apply" at bounding box center [916, 539] width 35 height 19
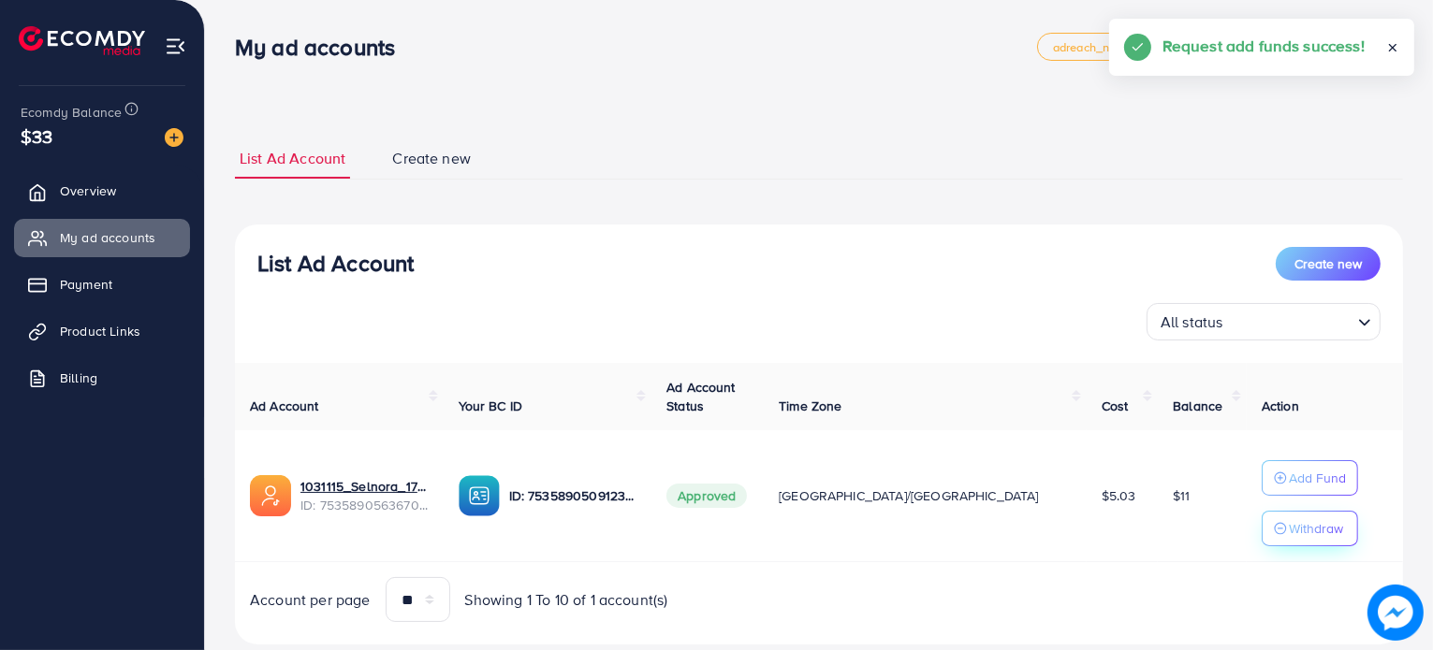
click at [971, 531] on p "Withdraw" at bounding box center [1316, 529] width 54 height 22
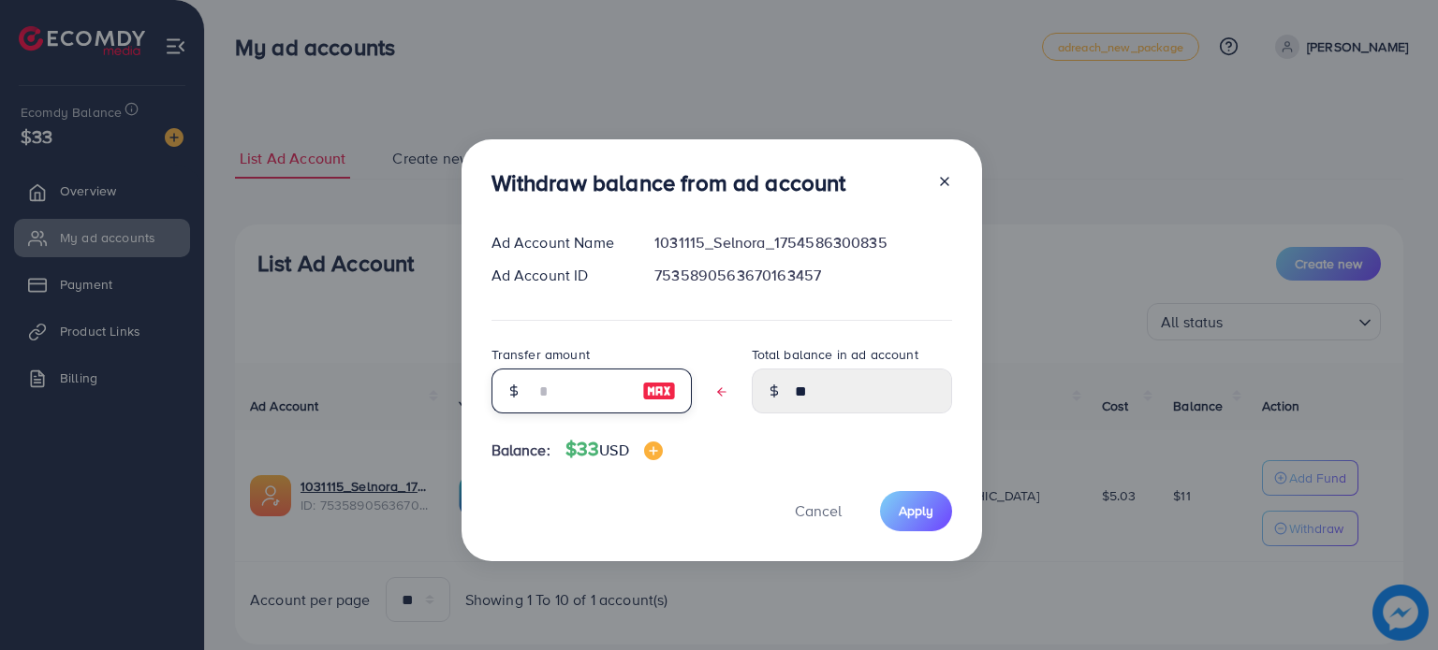
click at [556, 403] on input "text" at bounding box center [581, 391] width 94 height 45
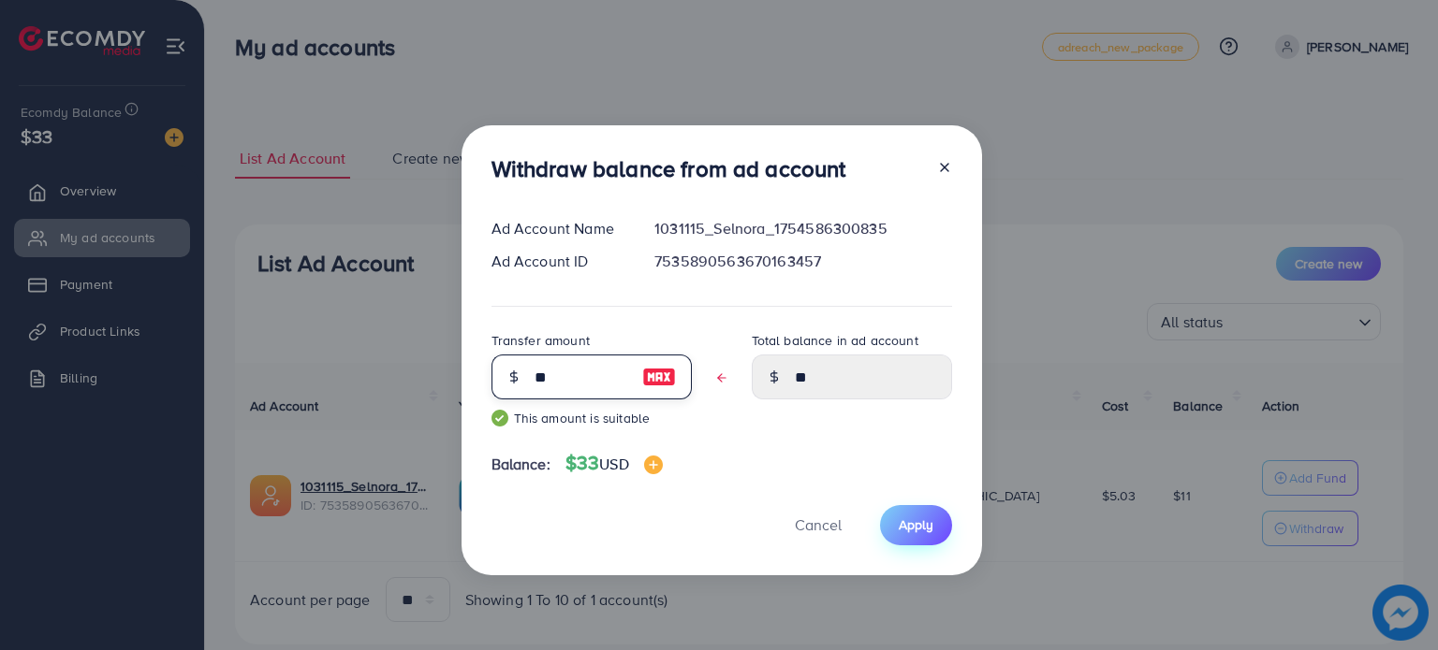
type input "**"
click at [935, 527] on button "Apply" at bounding box center [916, 525] width 72 height 40
